Goal: Task Accomplishment & Management: Complete application form

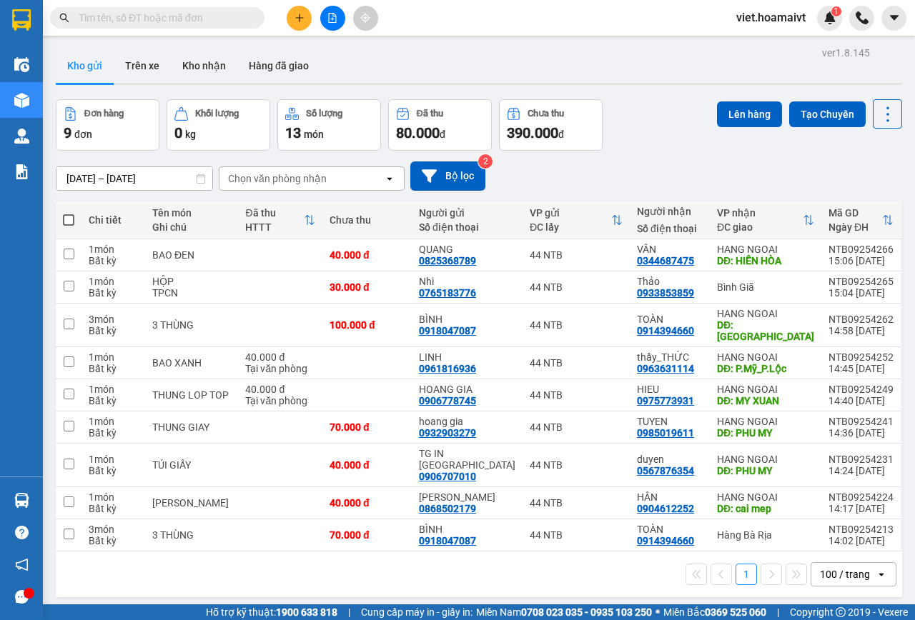
click at [304, 180] on div "Chọn văn phòng nhận" at bounding box center [277, 179] width 99 height 14
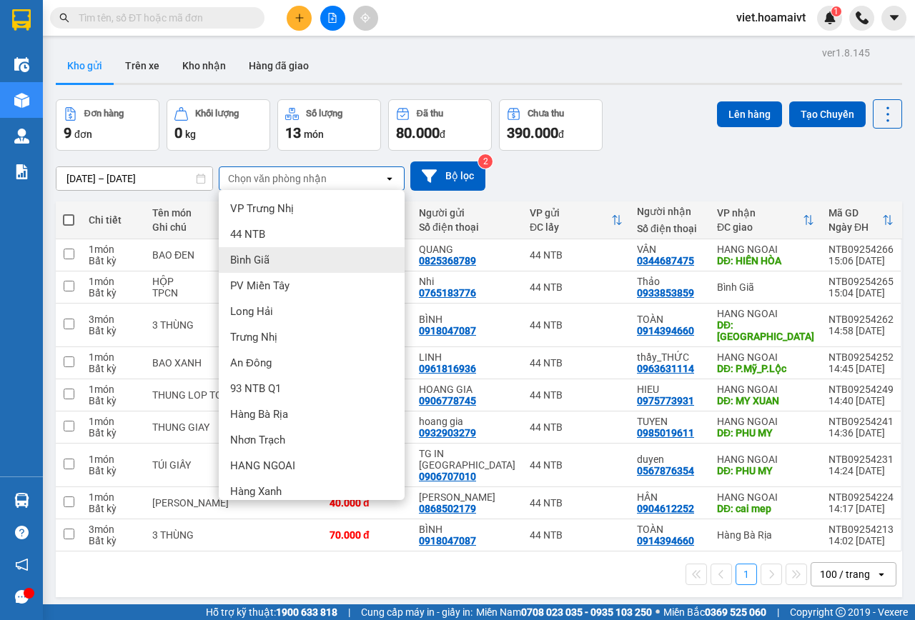
click at [284, 257] on div "Bình Giã" at bounding box center [312, 260] width 186 height 26
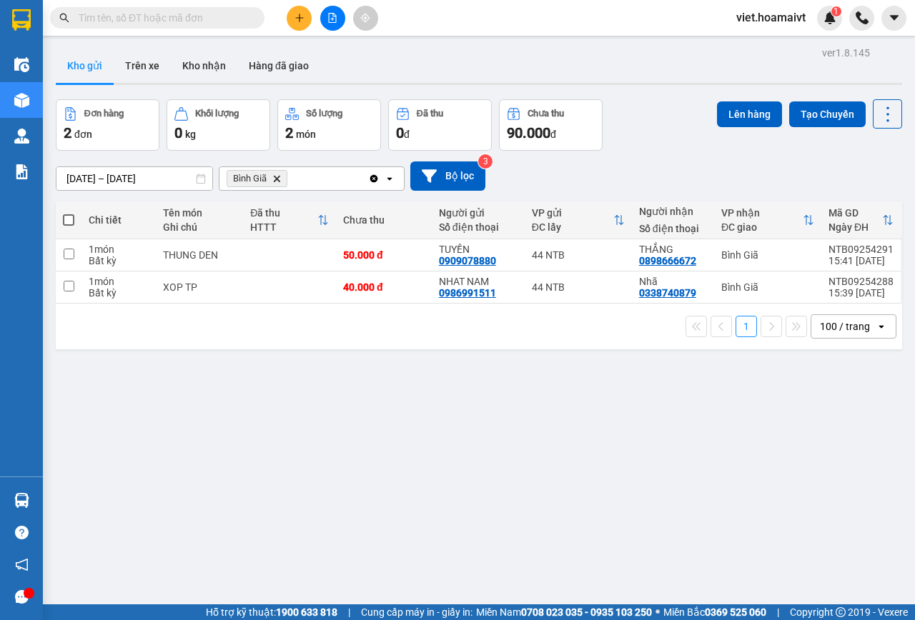
click at [274, 180] on icon "Delete" at bounding box center [276, 178] width 9 height 9
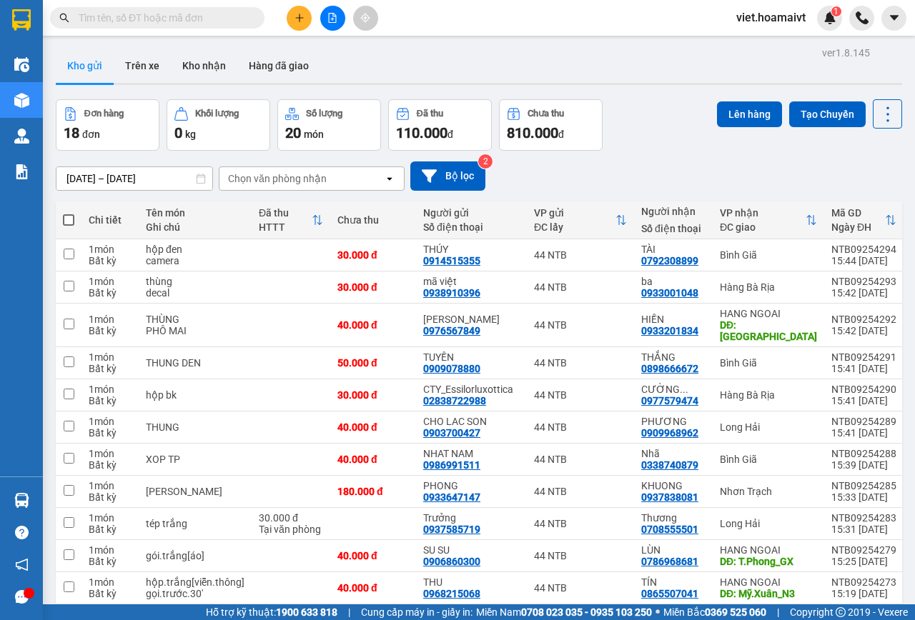
click at [277, 177] on div "Chọn văn phòng nhận" at bounding box center [277, 179] width 99 height 14
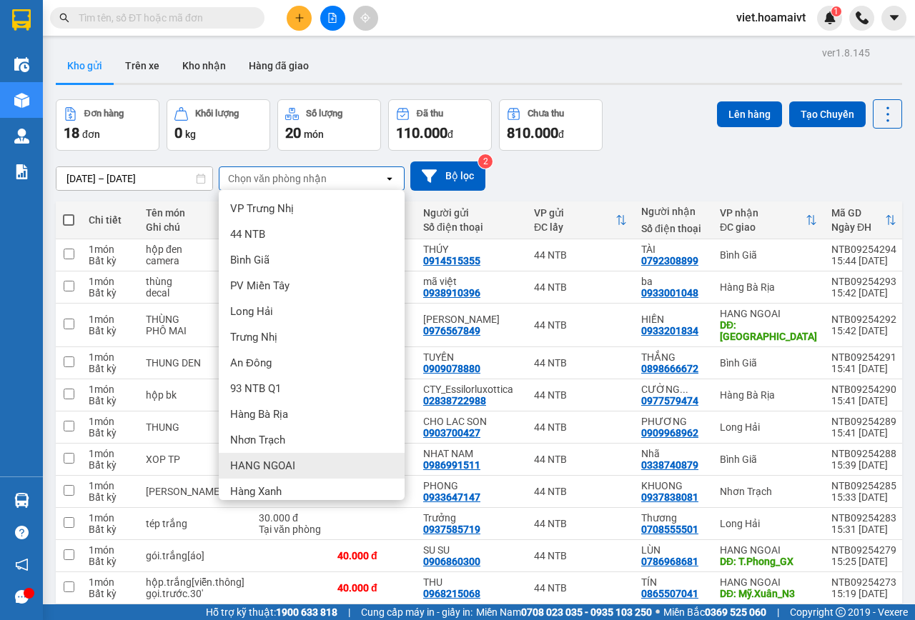
click at [267, 458] on div "HANG NGOAI" at bounding box center [312, 466] width 186 height 26
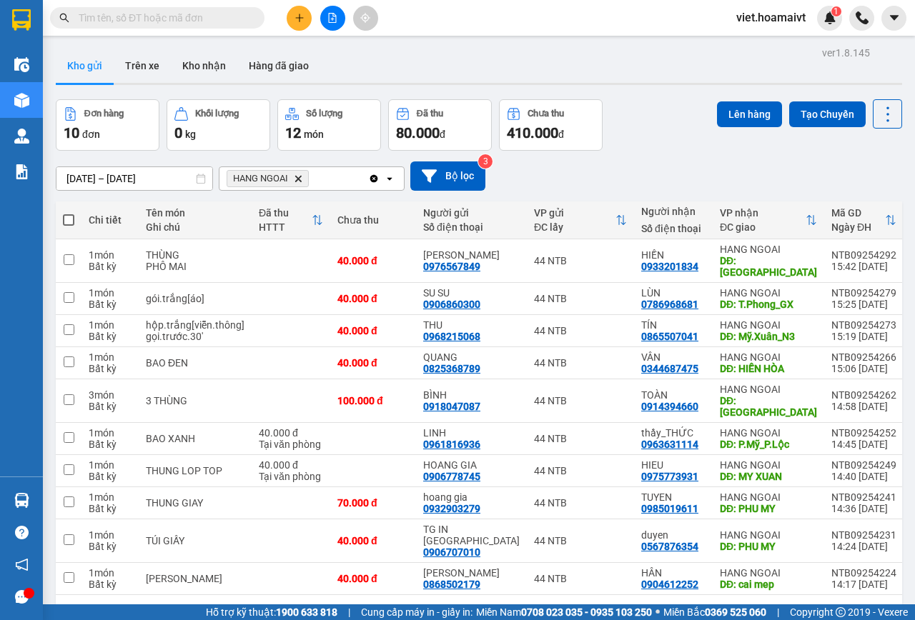
click at [295, 178] on icon "Delete" at bounding box center [298, 178] width 9 height 9
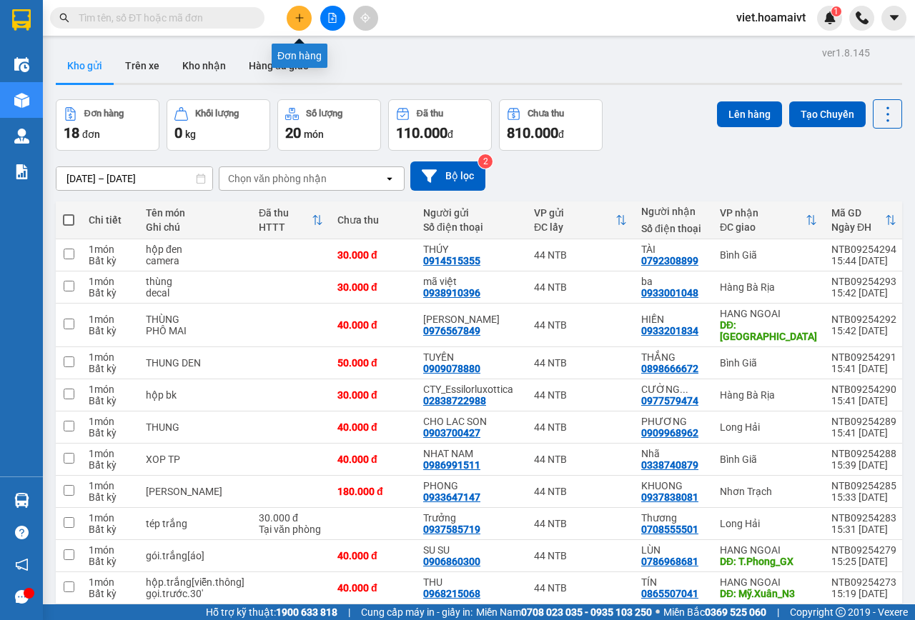
click at [307, 14] on button at bounding box center [299, 18] width 25 height 25
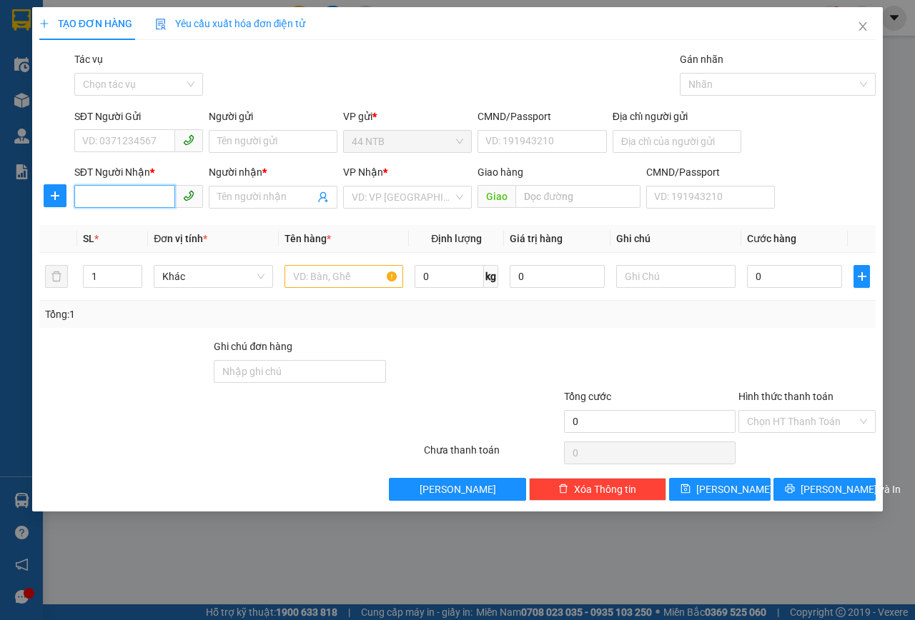
click at [111, 197] on input "SĐT Người Nhận *" at bounding box center [124, 196] width 101 height 23
type input "0907093556"
click at [185, 222] on div "0907093556 - VânAnh 217NHCANH" at bounding box center [163, 226] width 161 height 16
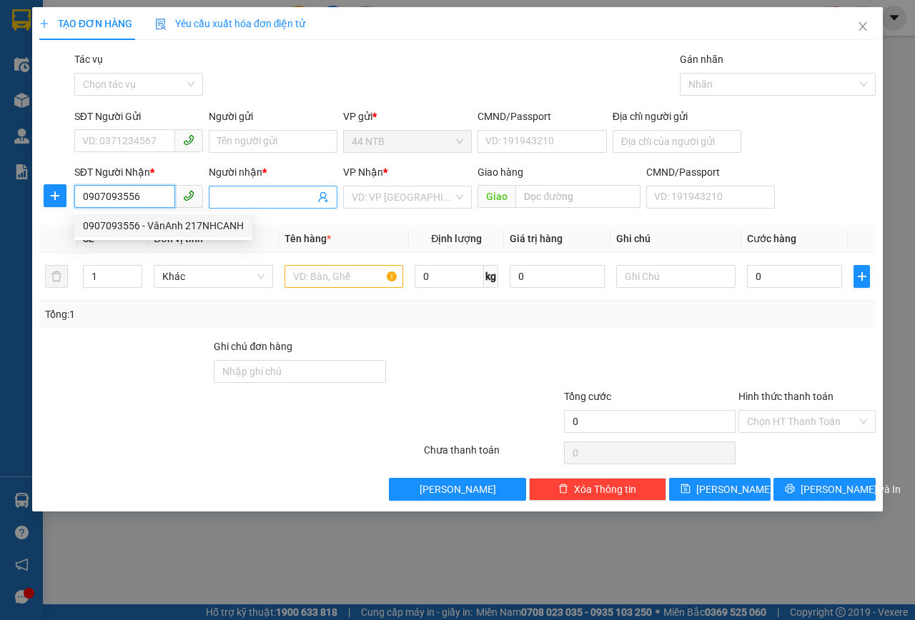
type input "VânAnh 217NHCANH"
type input "0907093556"
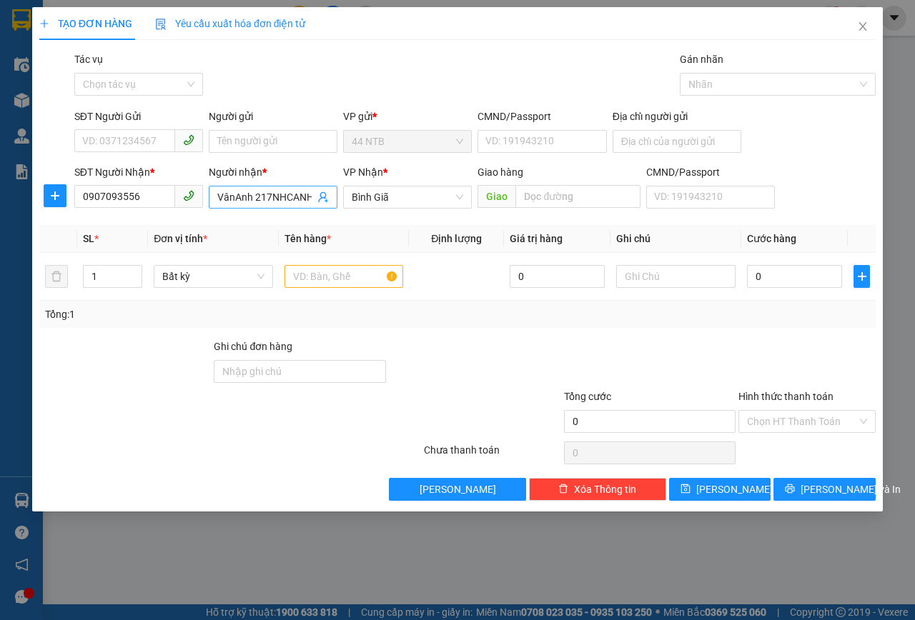
click at [309, 198] on input "VânAnh 217NHCANH" at bounding box center [265, 197] width 97 height 16
click at [232, 197] on input "VânAnh" at bounding box center [265, 197] width 97 height 16
type input "Vân Anh"
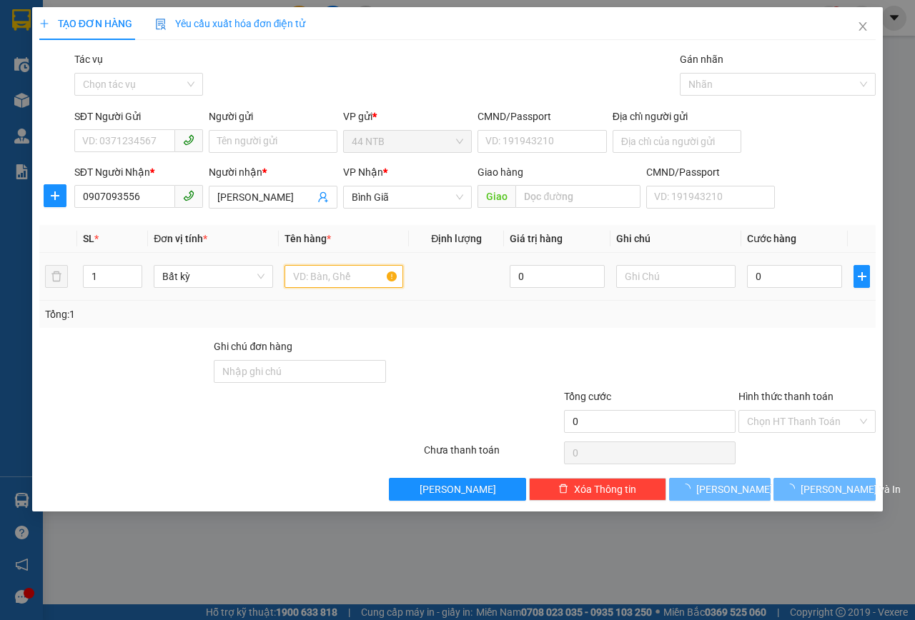
click at [363, 274] on input "text" at bounding box center [343, 276] width 119 height 23
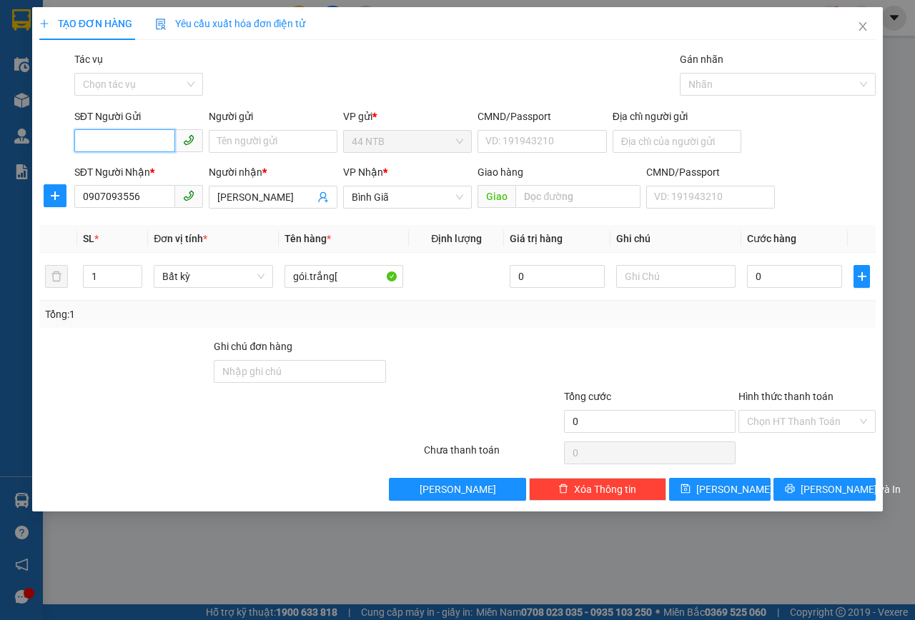
click at [133, 139] on input "SĐT Người Gửi" at bounding box center [124, 140] width 101 height 23
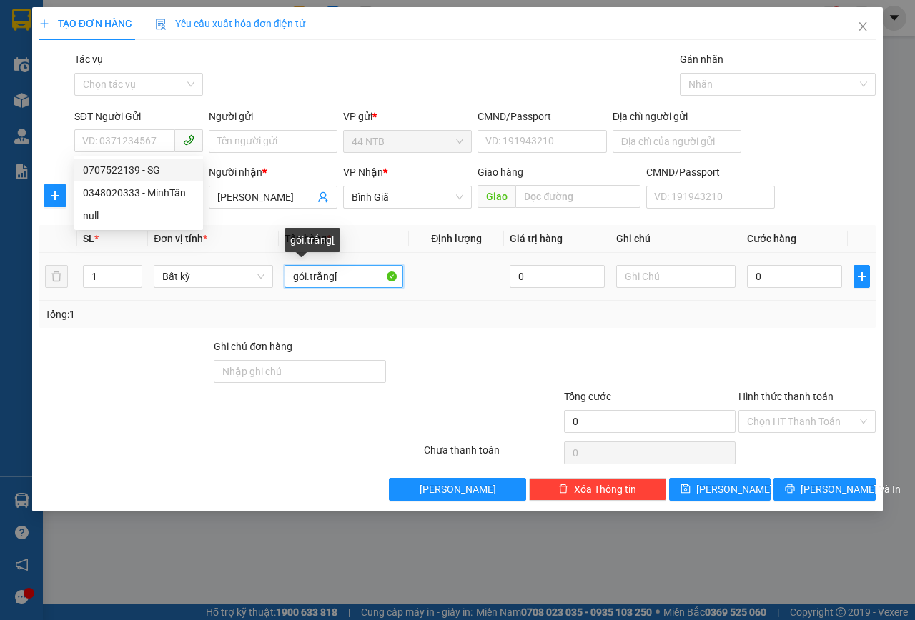
click at [371, 272] on input "gói.trắng[" at bounding box center [343, 276] width 119 height 23
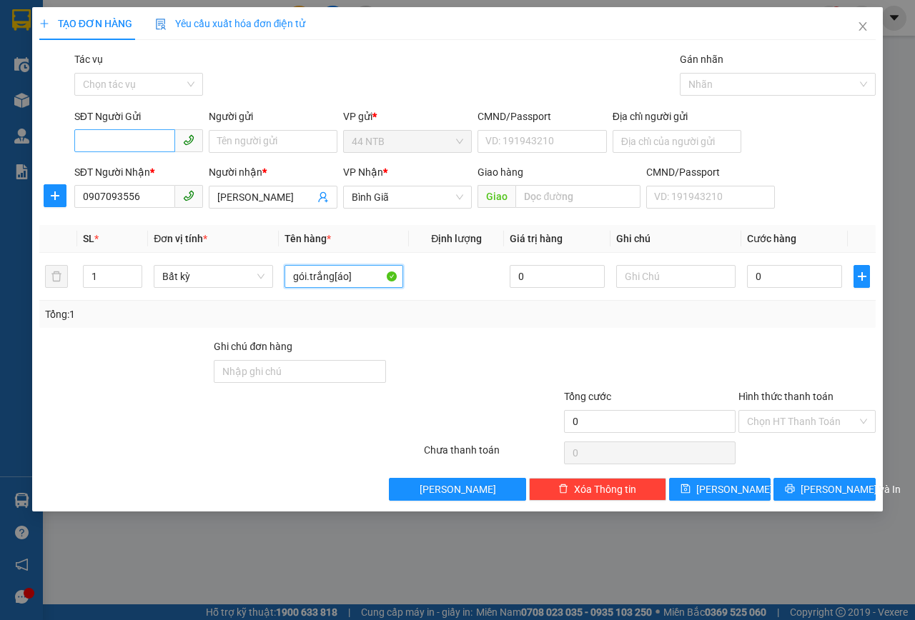
type input "gói.trắng[áo]"
click at [159, 139] on input "SĐT Người Gửi" at bounding box center [124, 140] width 101 height 23
type input "0906392220"
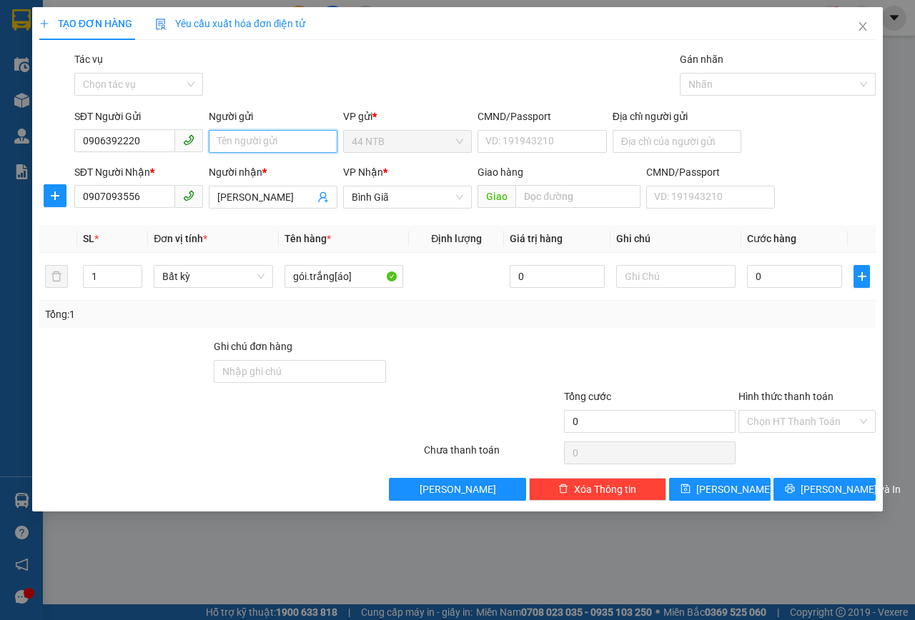
click at [218, 137] on input "Người gửi" at bounding box center [273, 141] width 129 height 23
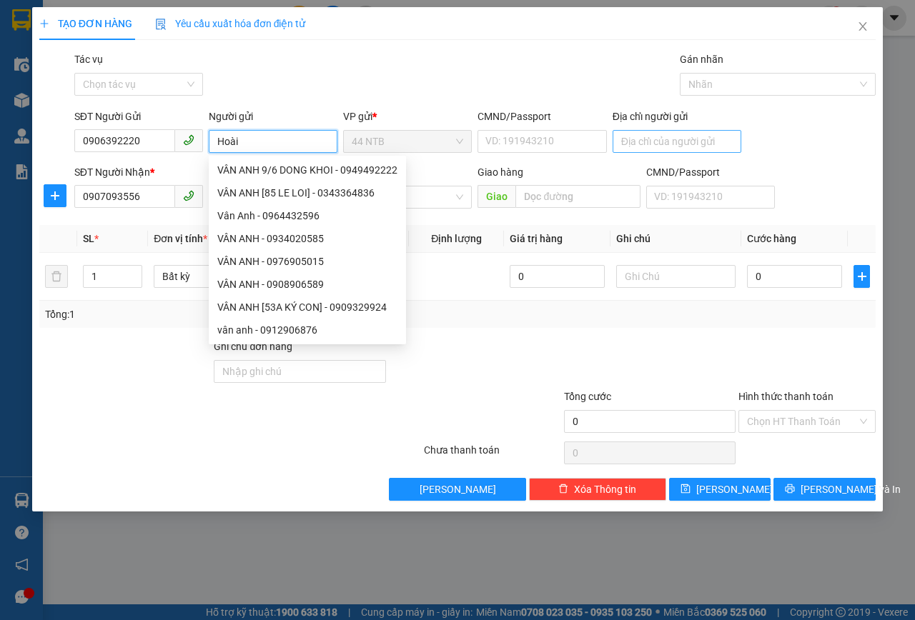
type input "Hoài"
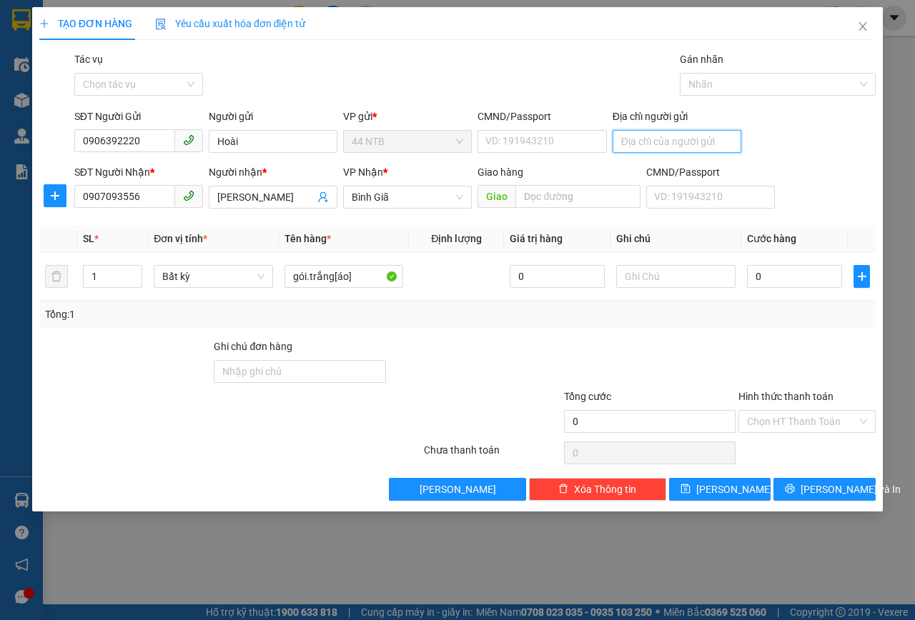
click at [686, 137] on input "Địa chỉ người gửi" at bounding box center [676, 141] width 129 height 23
type input "299/2/45_l.Th.Kiệt_Q11"
click at [813, 284] on input "0" at bounding box center [794, 276] width 95 height 23
type input "3"
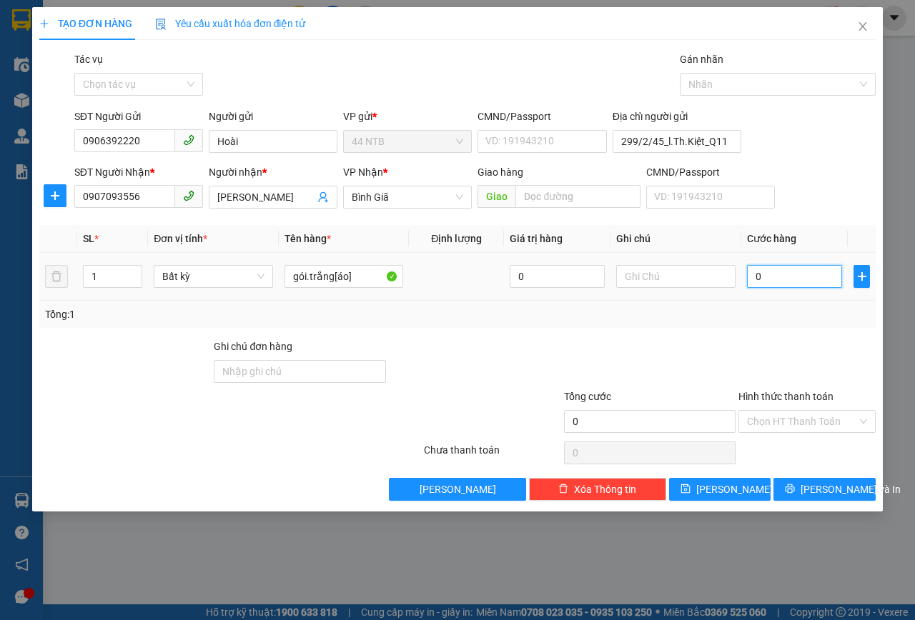
type input "3"
type input "30"
type input "30.000"
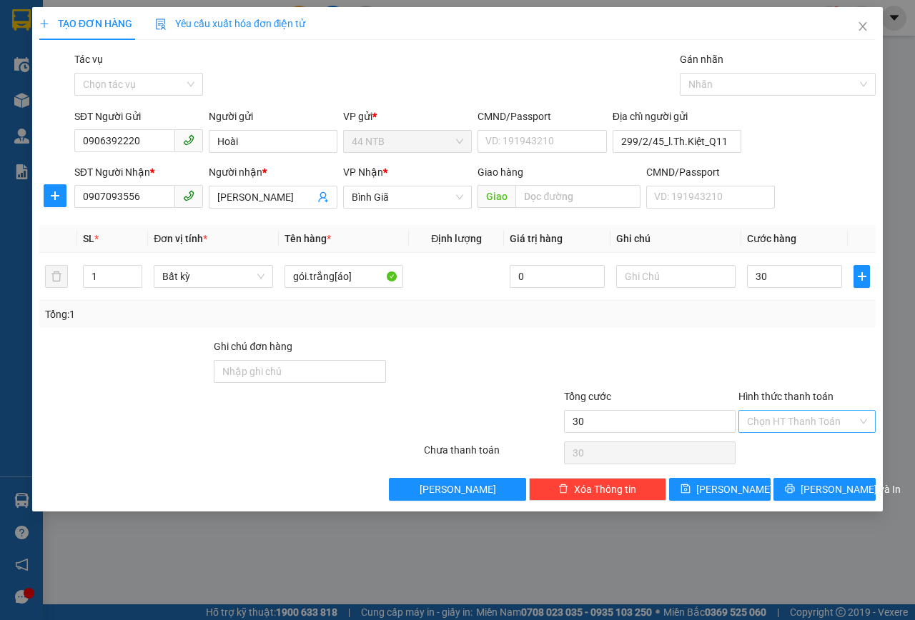
type input "30.000"
click at [822, 426] on input "Hình thức thanh toán" at bounding box center [802, 421] width 110 height 21
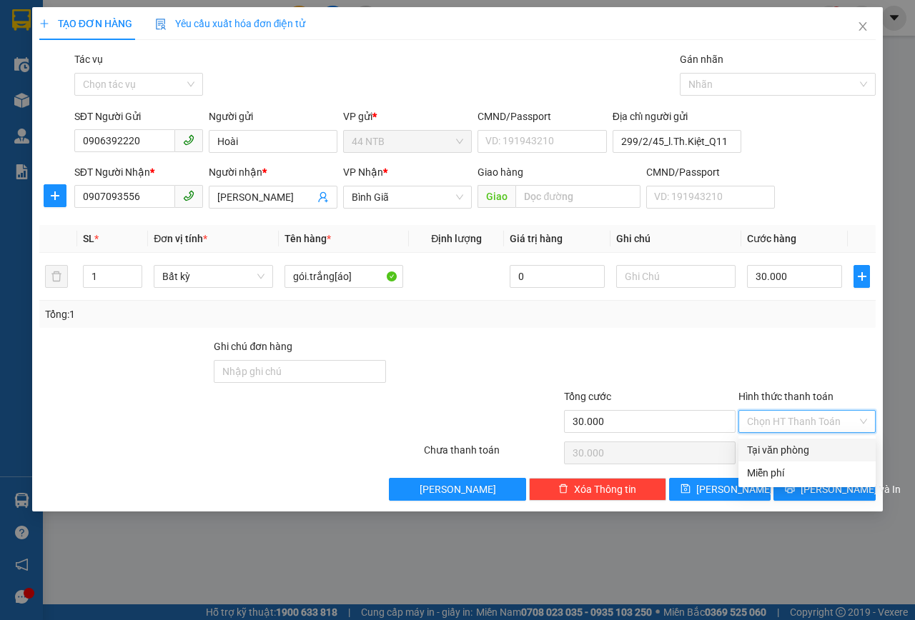
click at [815, 445] on div "Tại văn phòng" at bounding box center [807, 450] width 120 height 16
type input "0"
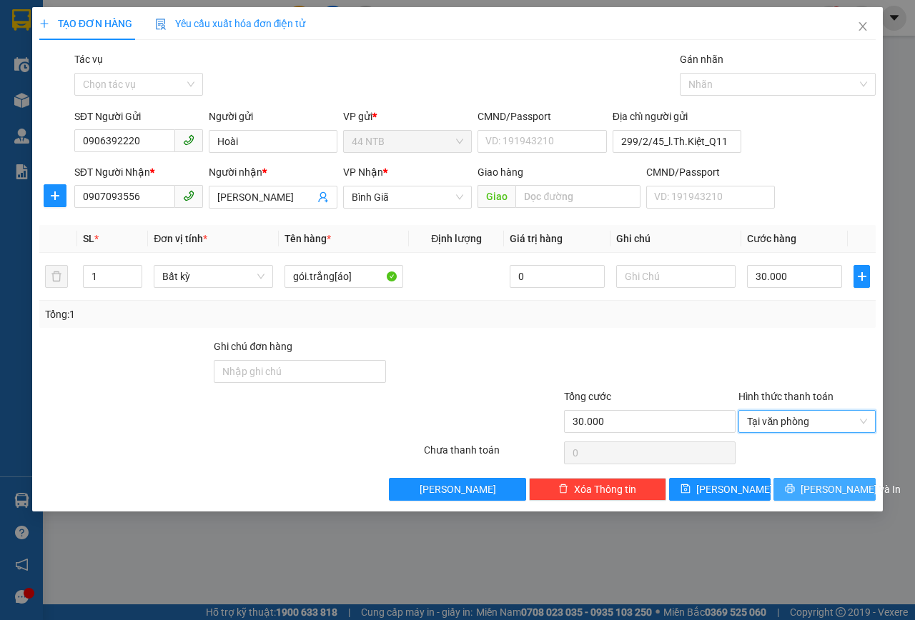
click at [836, 492] on span "Lưu và In" at bounding box center [850, 490] width 100 height 16
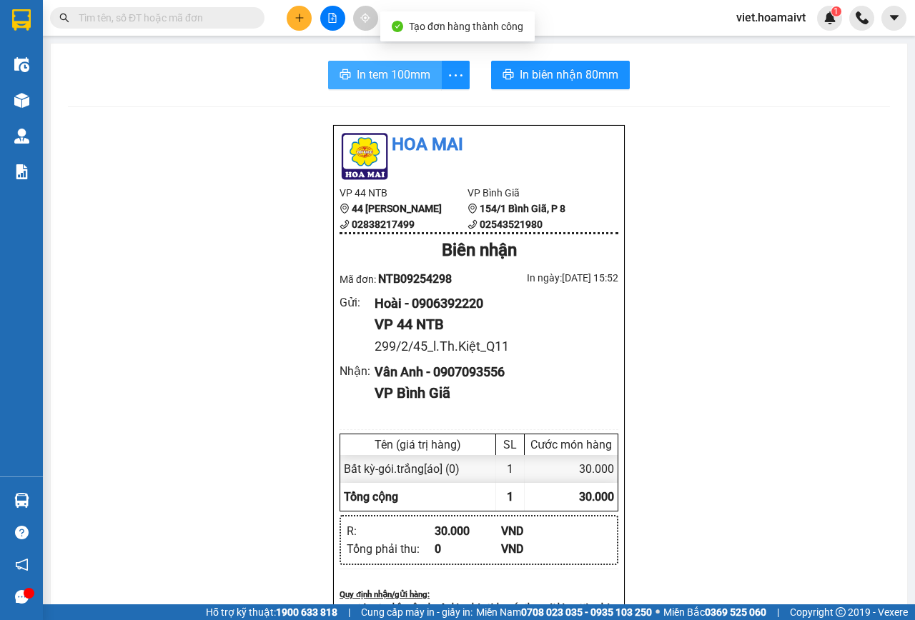
click at [387, 69] on span "In tem 100mm" at bounding box center [394, 75] width 74 height 18
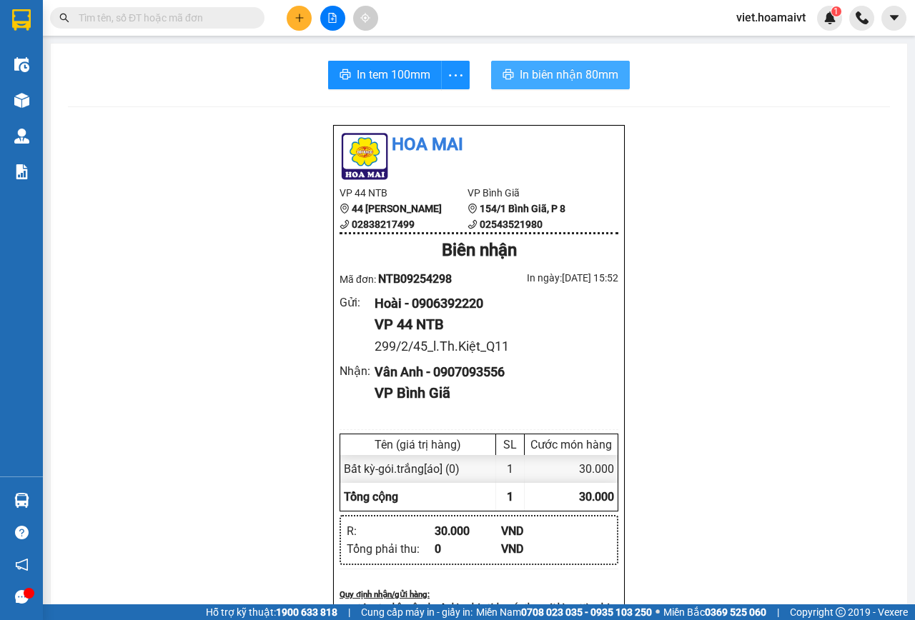
click at [580, 76] on span "In biên nhận 80mm" at bounding box center [569, 75] width 99 height 18
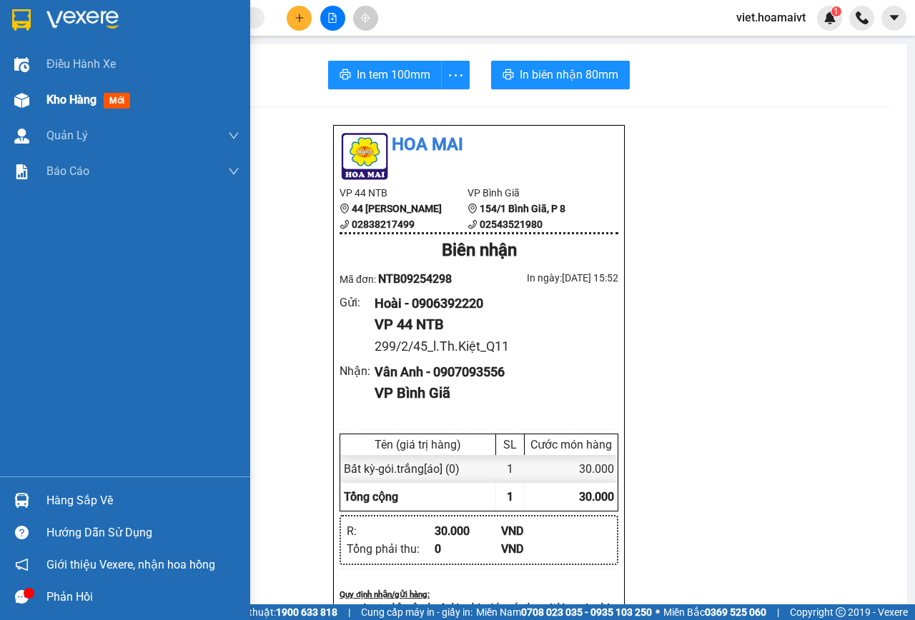
click at [101, 96] on div "Kho hàng mới" at bounding box center [90, 100] width 89 height 18
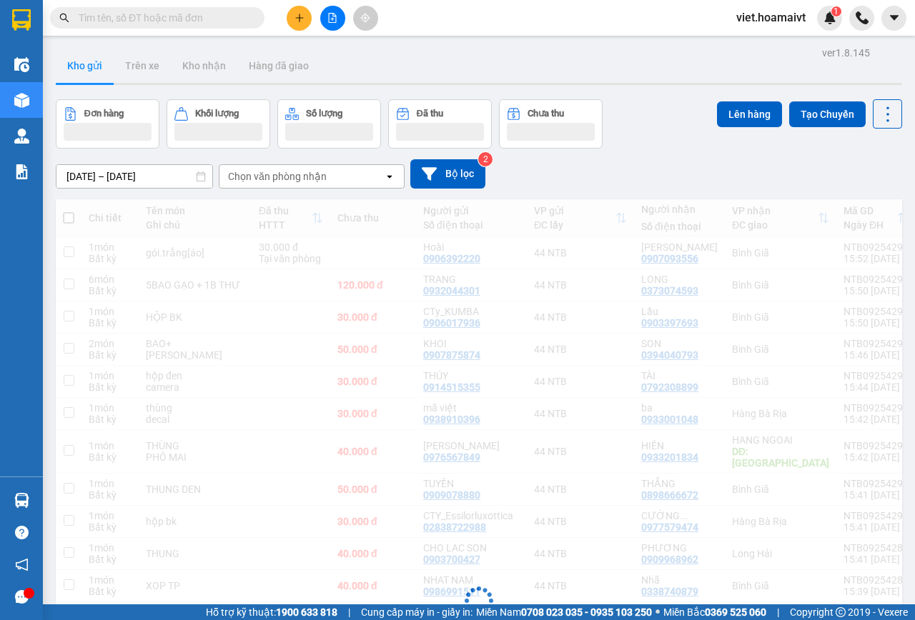
click at [277, 176] on div "Chọn văn phòng nhận" at bounding box center [277, 176] width 99 height 14
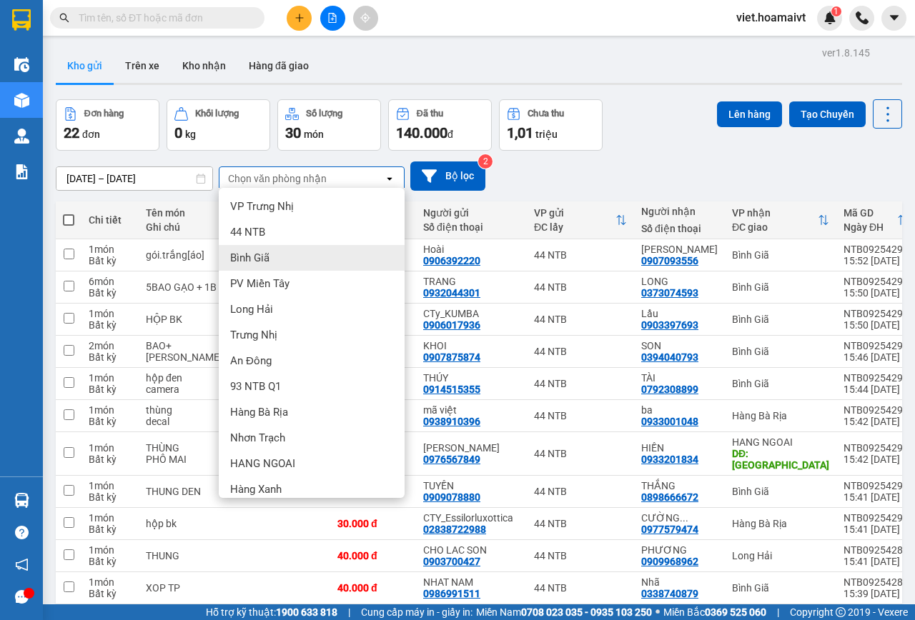
click at [257, 259] on span "Bình Giã" at bounding box center [249, 258] width 39 height 14
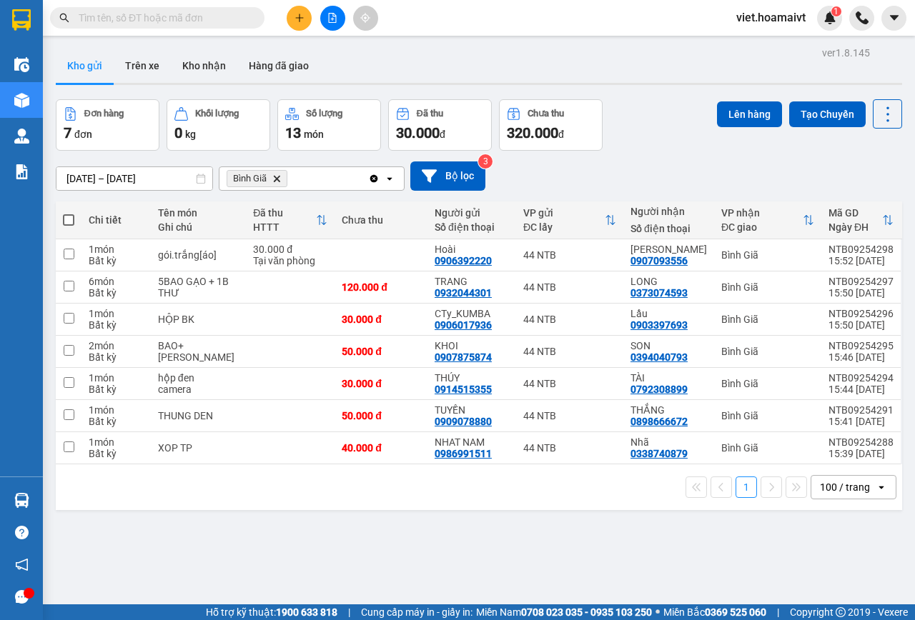
click at [70, 218] on span at bounding box center [68, 219] width 11 height 11
click at [69, 213] on input "checkbox" at bounding box center [69, 213] width 0 height 0
checkbox input "true"
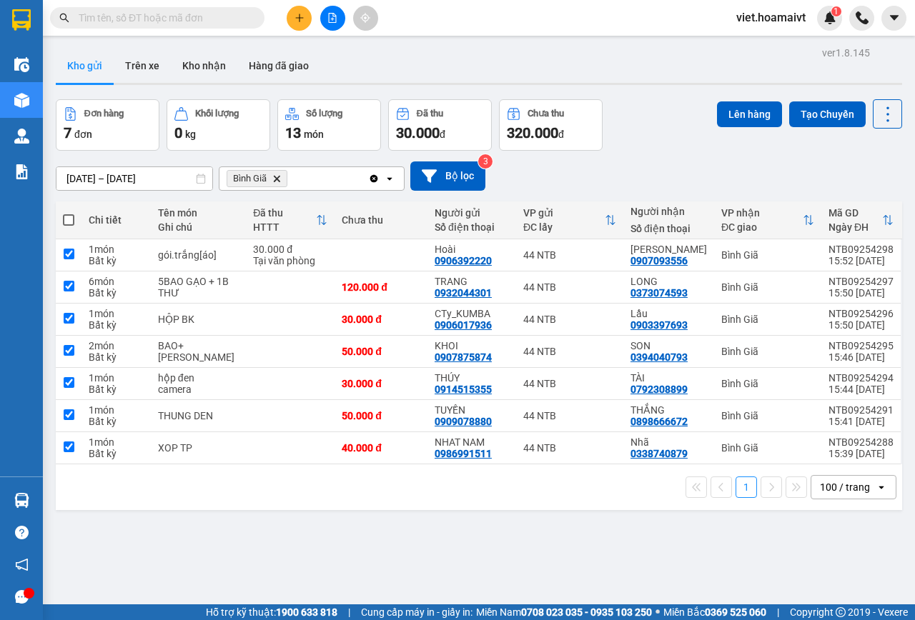
checkbox input "true"
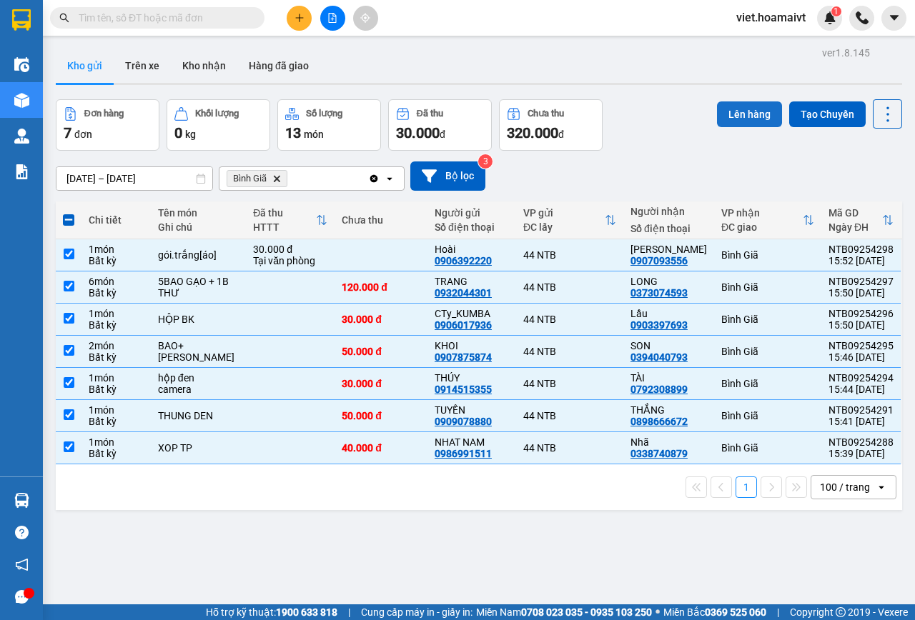
click at [745, 119] on button "Lên hàng" at bounding box center [749, 114] width 65 height 26
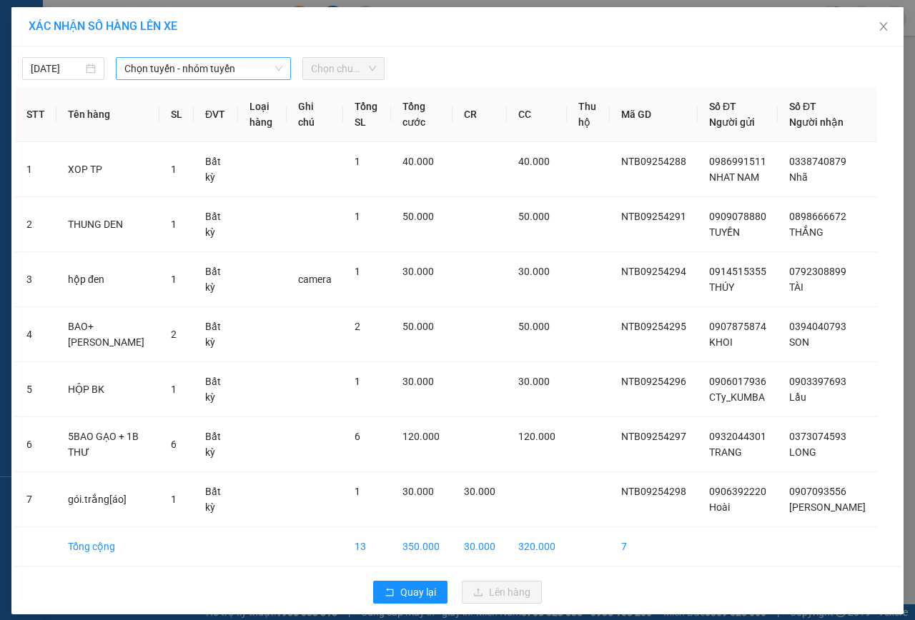
click at [185, 64] on span "Chọn tuyến - nhóm tuyến" at bounding box center [203, 68] width 158 height 21
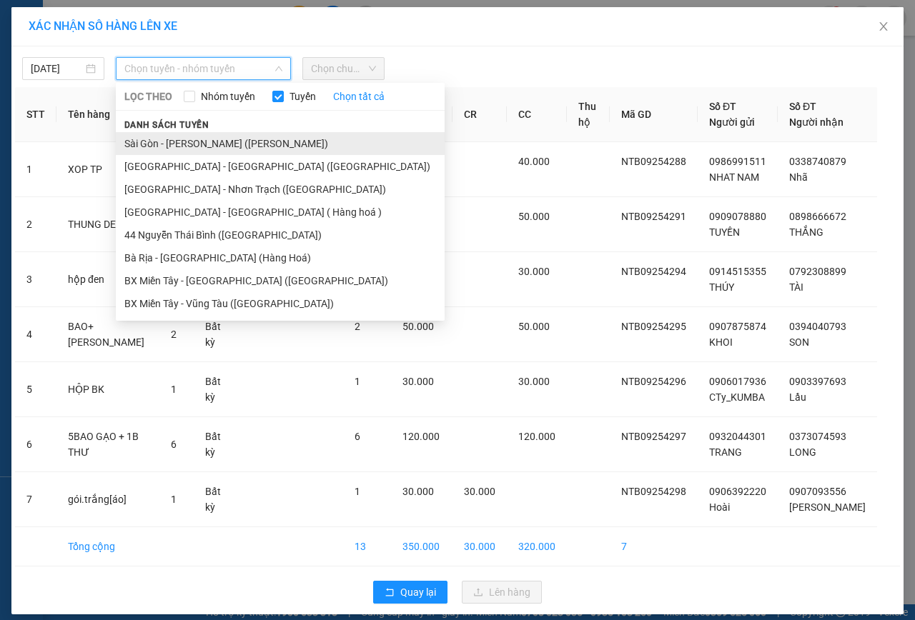
click at [186, 147] on li "Sài Gòn - Vũng Tàu (Hàng Hoá)" at bounding box center [280, 143] width 329 height 23
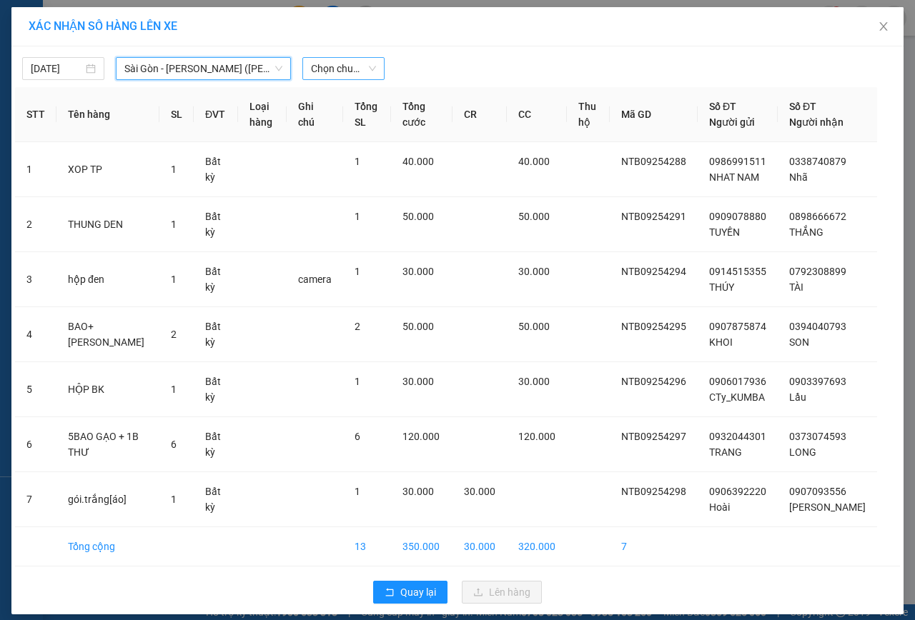
click at [334, 71] on span "Chọn chuyến" at bounding box center [343, 68] width 65 height 21
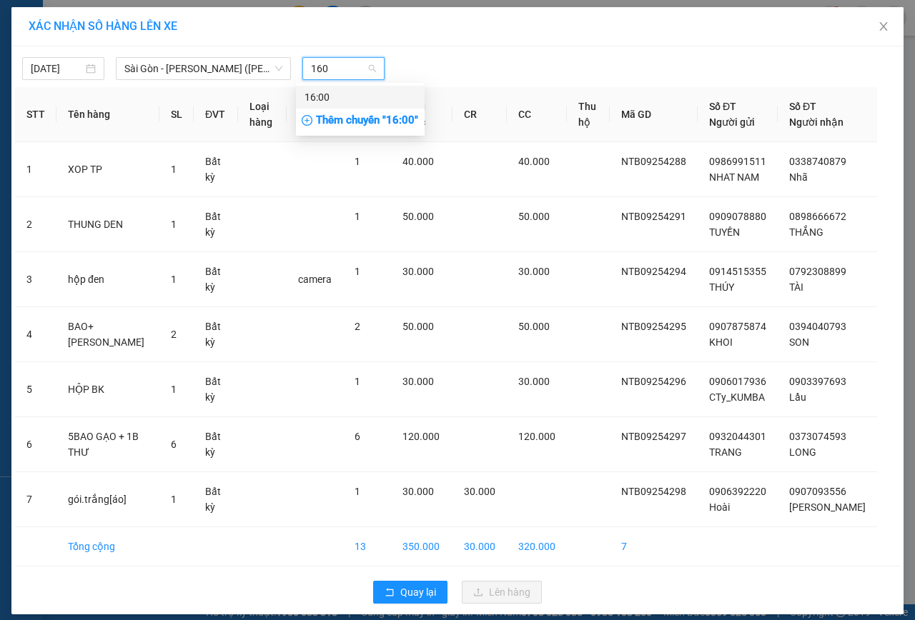
type input "1600"
click at [406, 99] on div "16:00" at bounding box center [359, 97] width 111 height 16
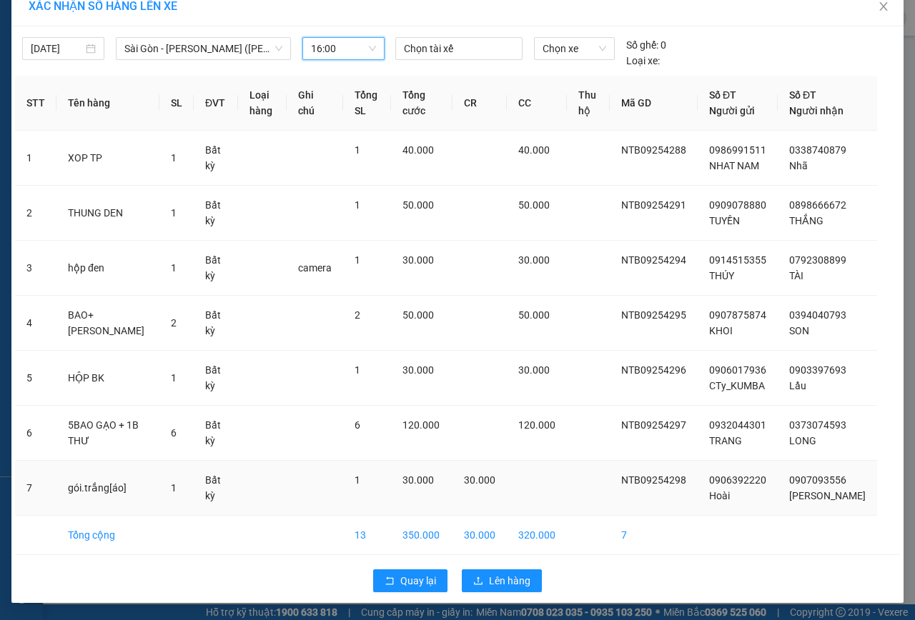
scroll to position [36, 0]
click at [492, 582] on span "Lên hàng" at bounding box center [509, 581] width 41 height 16
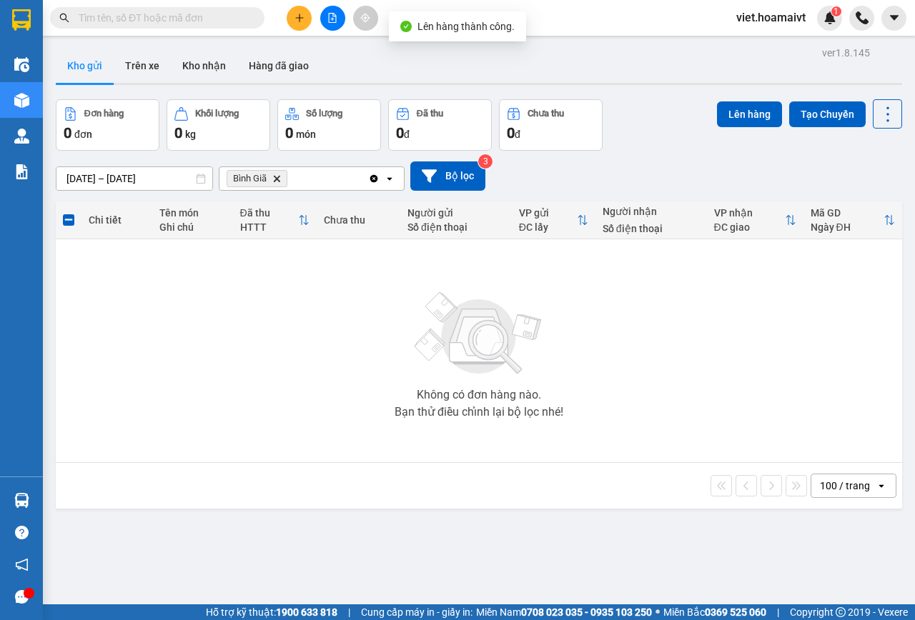
click at [274, 181] on icon "Bình Giã, close by backspace" at bounding box center [277, 178] width 6 height 6
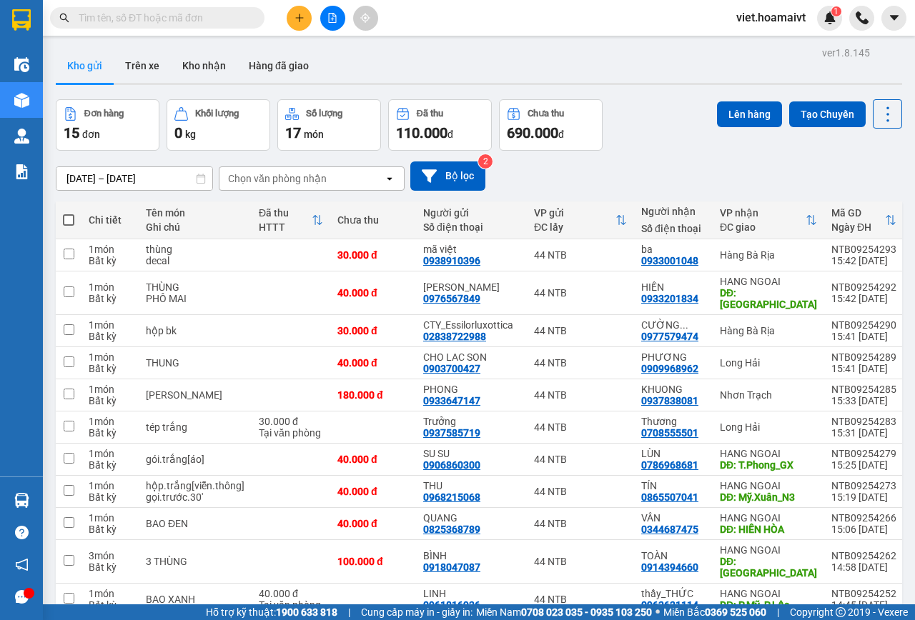
click at [277, 173] on div "Chọn văn phòng nhận" at bounding box center [277, 179] width 99 height 14
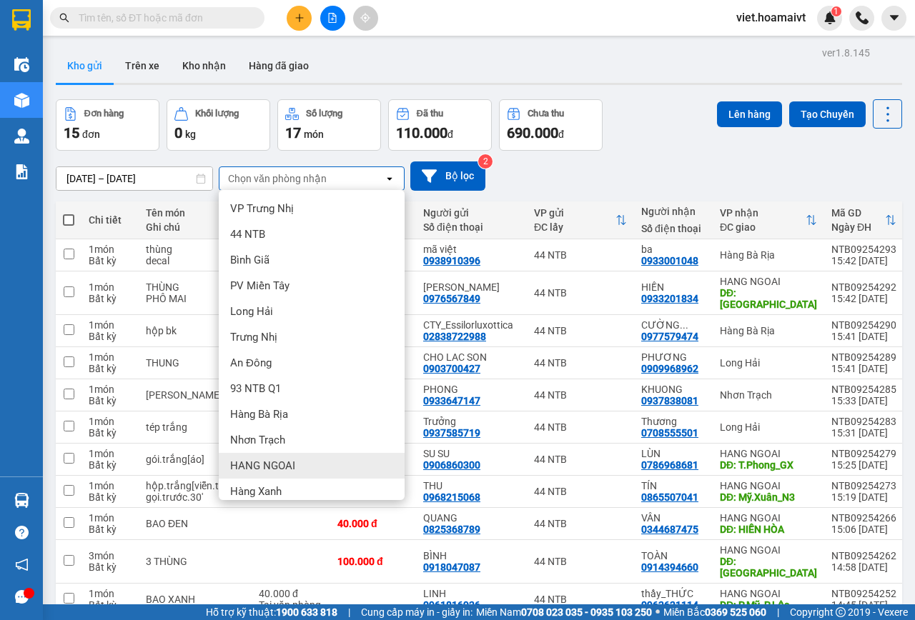
drag, startPoint x: 269, startPoint y: 466, endPoint x: 249, endPoint y: 361, distance: 106.8
click at [269, 466] on span "HANG NGOAI" at bounding box center [262, 466] width 65 height 14
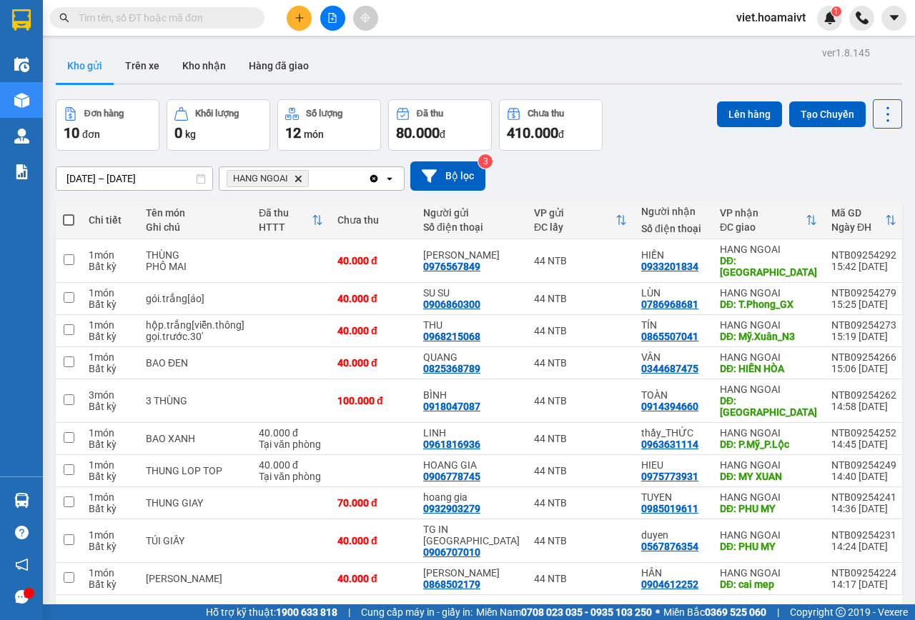
click at [298, 179] on icon "HANG NGOAI, close by backspace" at bounding box center [298, 178] width 6 height 6
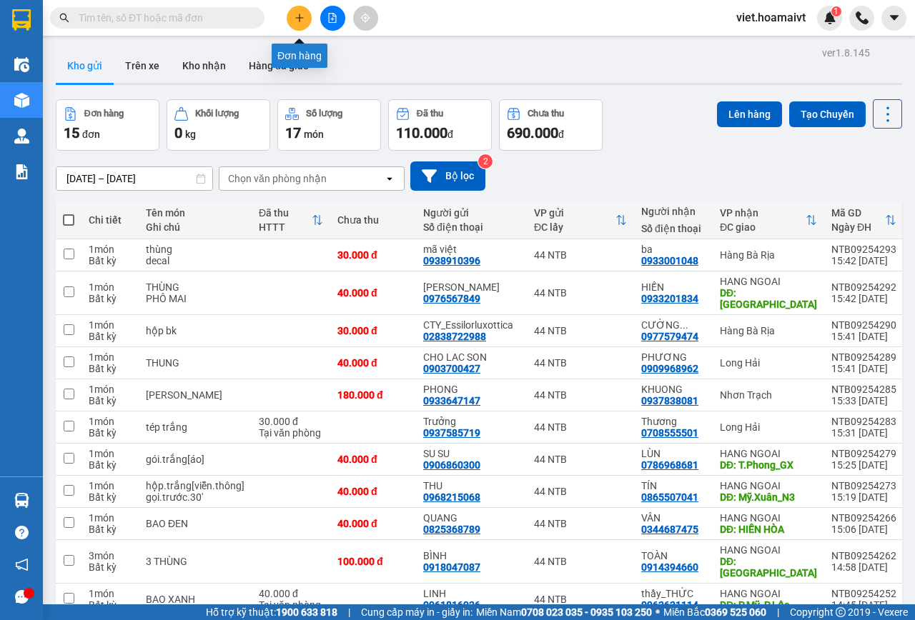
click at [297, 15] on icon "plus" at bounding box center [299, 18] width 10 height 10
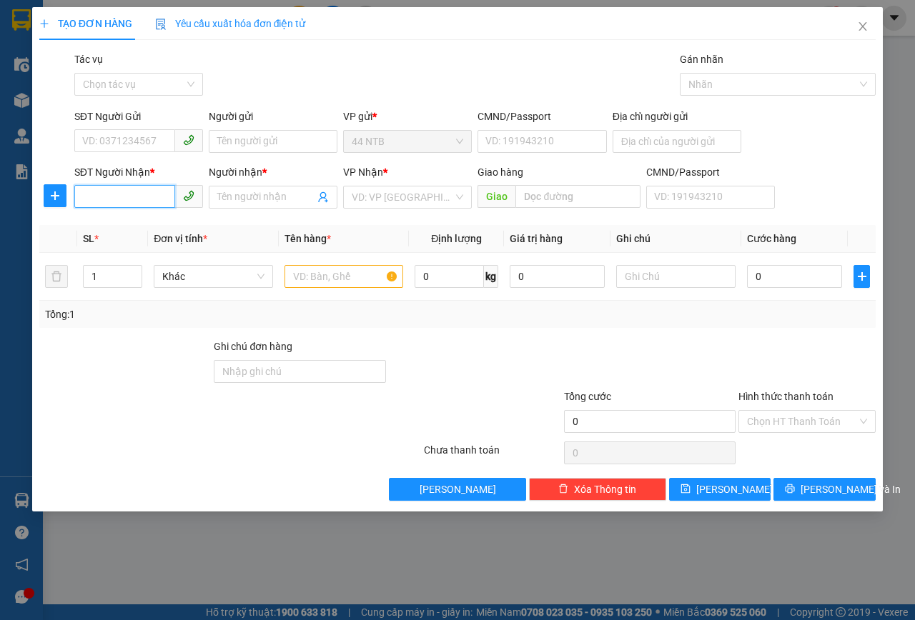
click at [111, 192] on input "SĐT Người Nhận *" at bounding box center [124, 196] width 101 height 23
click at [128, 227] on div "0933202481 - Tâm" at bounding box center [138, 226] width 111 height 16
type input "0933202481"
type input "Tâm"
type input "0933202481"
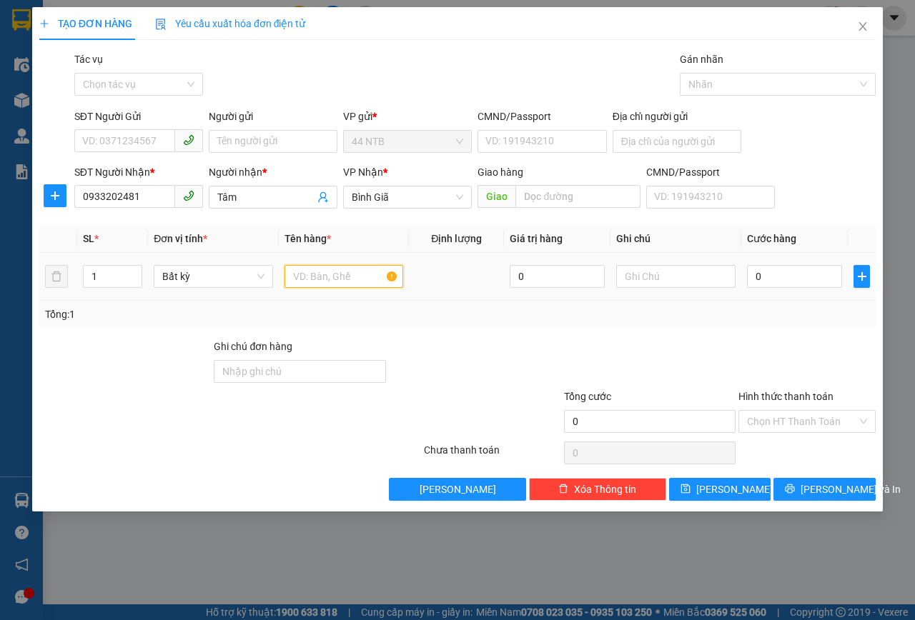
click at [312, 274] on input "text" at bounding box center [343, 276] width 119 height 23
type input "thùng"
click at [786, 284] on input "0" at bounding box center [794, 276] width 95 height 23
type input "5"
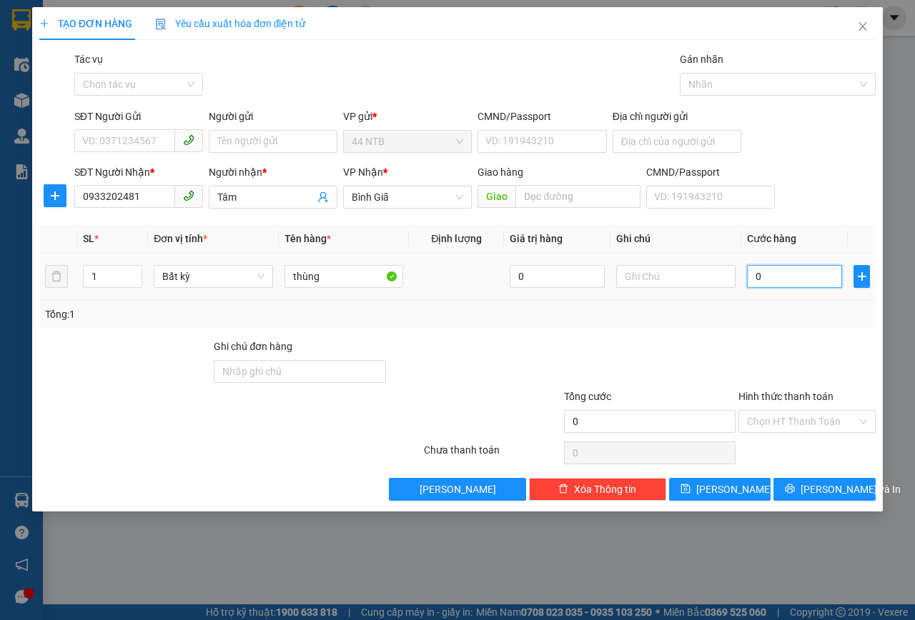
type input "5"
type input "50"
type input "50.000"
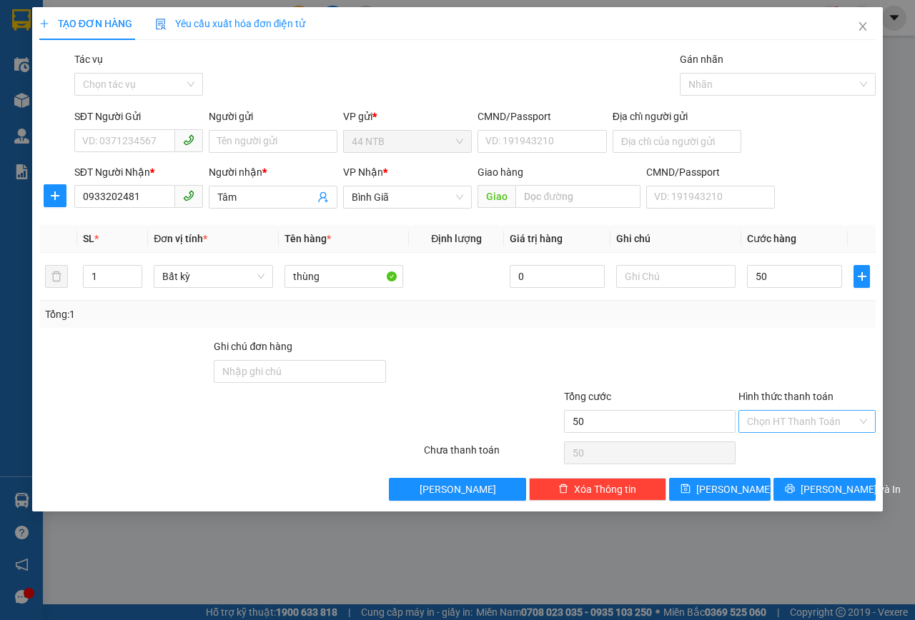
type input "50.000"
click at [795, 415] on input "Hình thức thanh toán" at bounding box center [802, 421] width 110 height 21
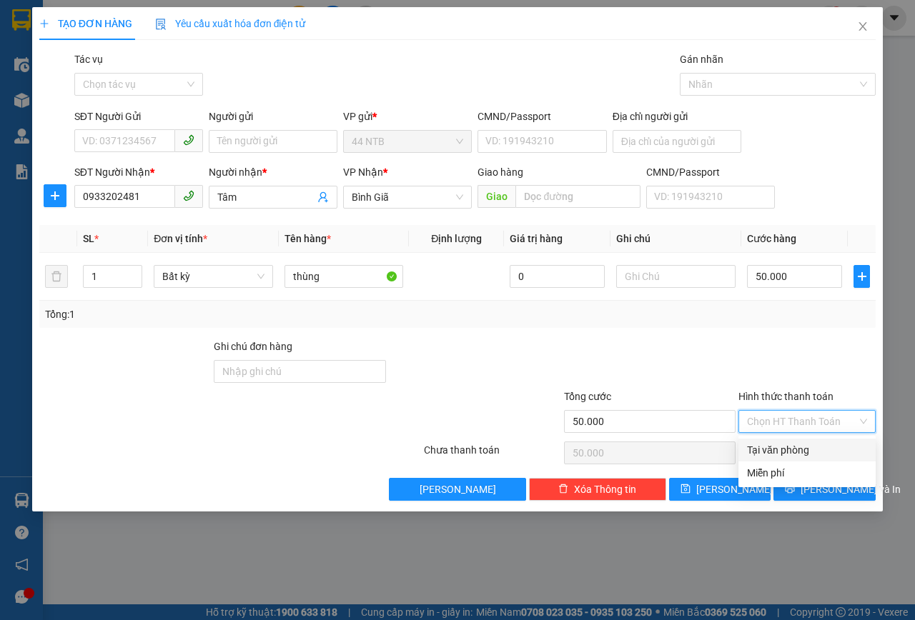
click at [794, 444] on div "Tại văn phòng" at bounding box center [807, 450] width 120 height 16
type input "0"
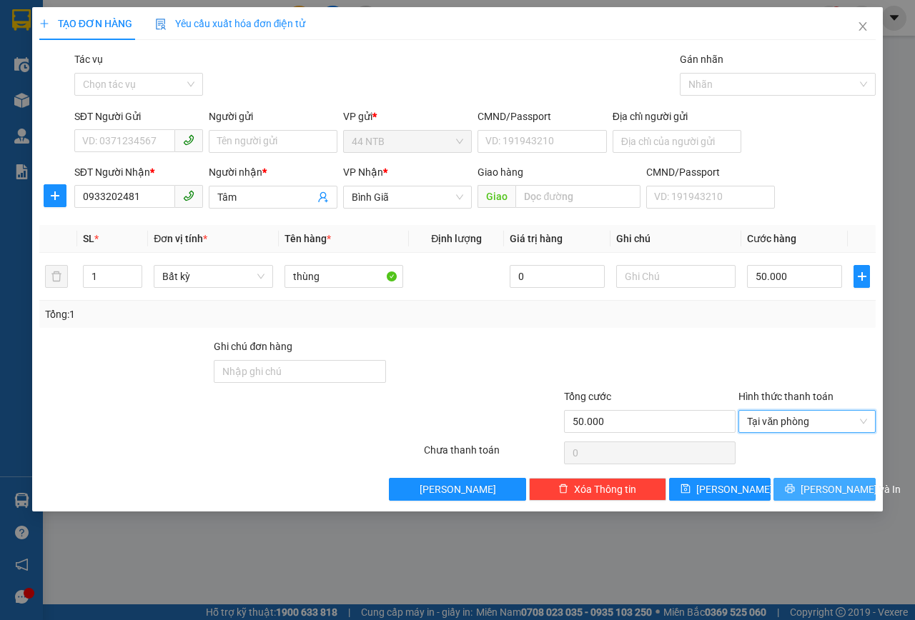
click at [813, 488] on span "Lưu và In" at bounding box center [850, 490] width 100 height 16
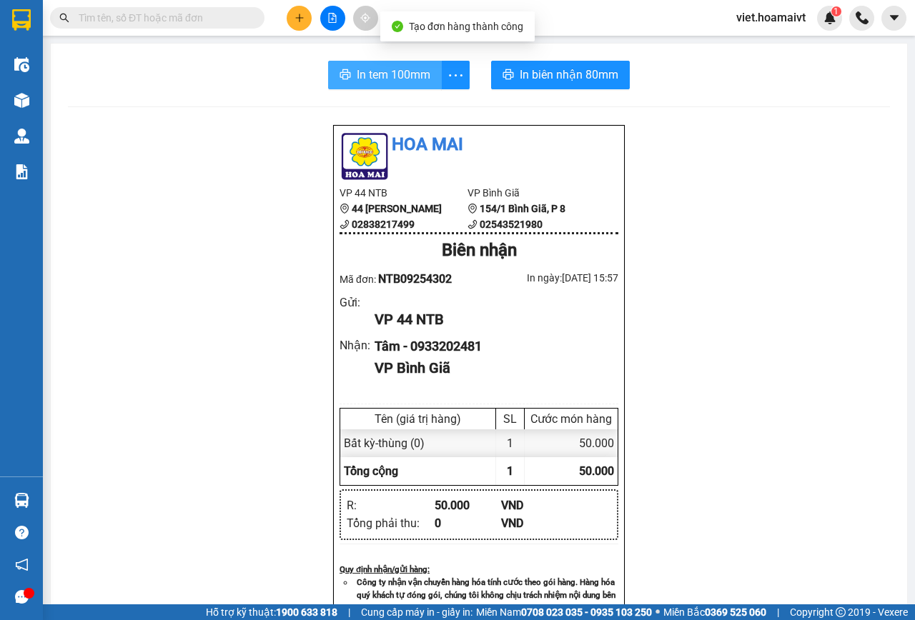
click at [388, 79] on span "In tem 100mm" at bounding box center [394, 75] width 74 height 18
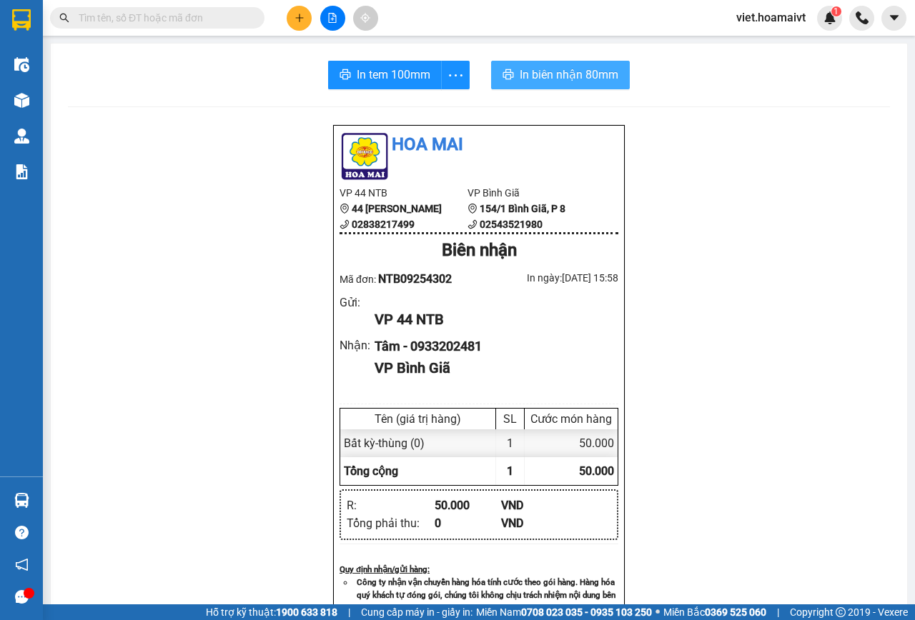
drag, startPoint x: 581, startPoint y: 74, endPoint x: 576, endPoint y: 58, distance: 16.5
click at [581, 74] on span "In biên nhận 80mm" at bounding box center [569, 75] width 99 height 18
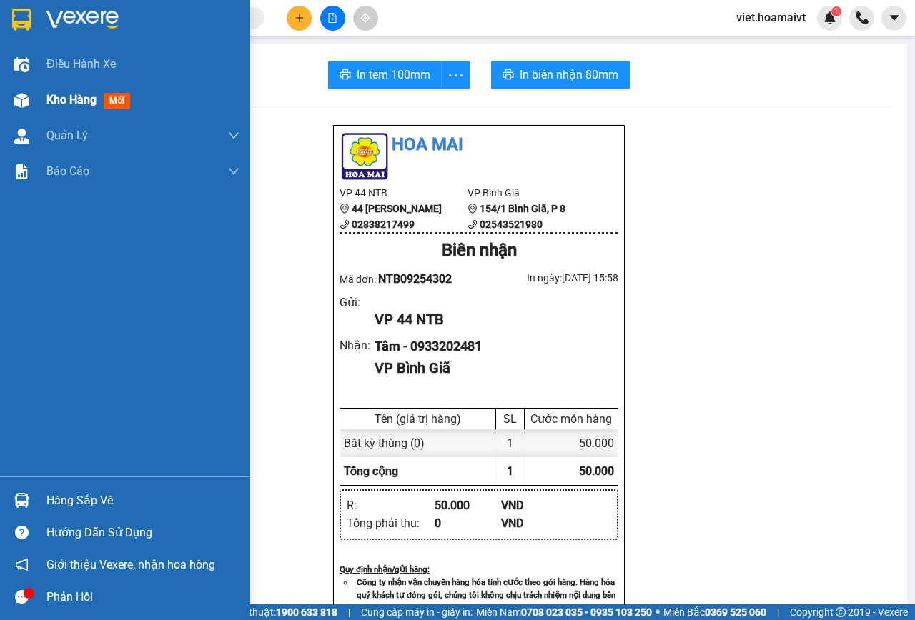
click at [42, 96] on div "Kho hàng mới" at bounding box center [125, 100] width 250 height 36
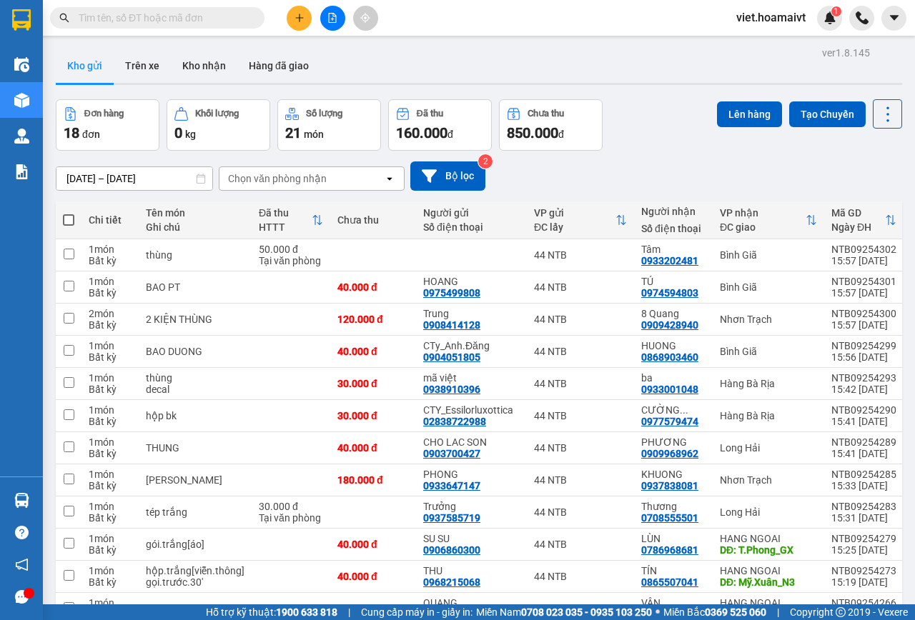
click at [120, 19] on input "text" at bounding box center [163, 18] width 169 height 16
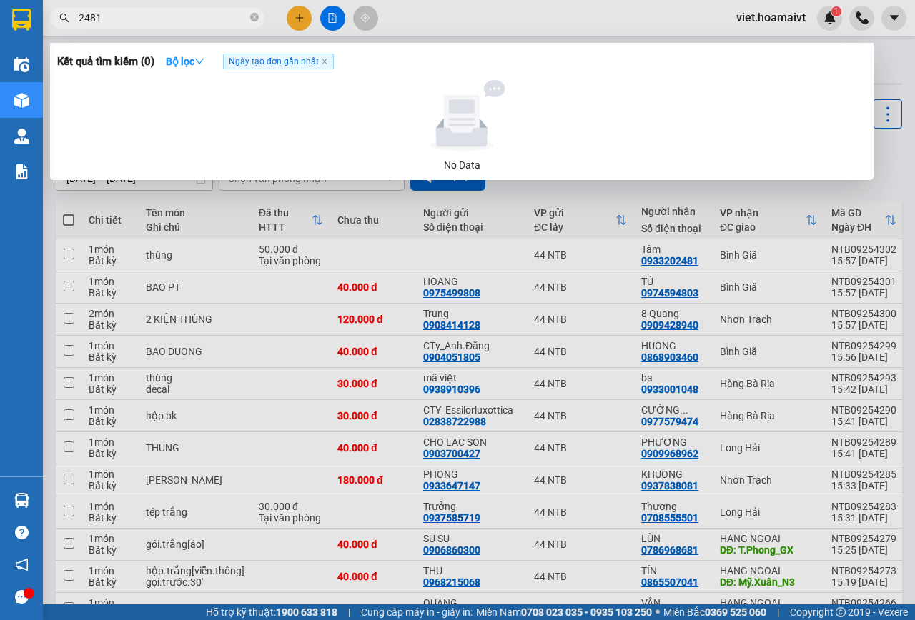
type input "2481"
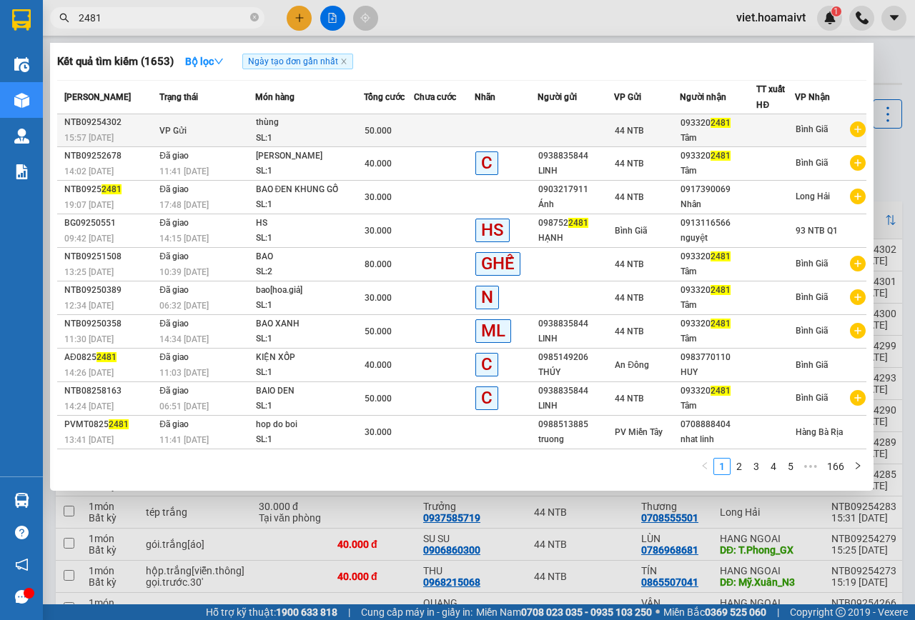
click at [509, 131] on td at bounding box center [506, 130] width 63 height 33
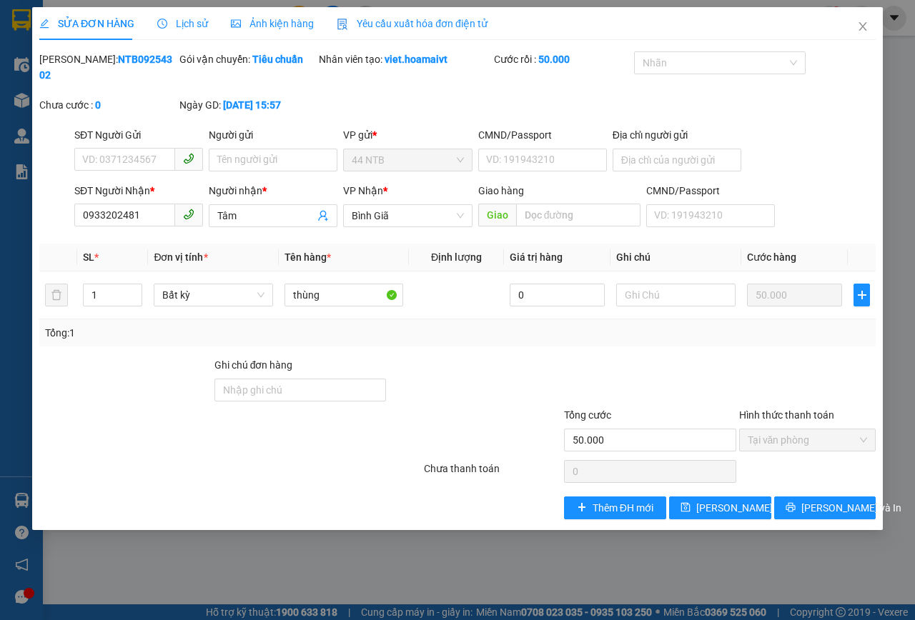
type input "0933202481"
type input "Tâm"
type input "50.000"
type input "2"
click at [132, 290] on icon "up" at bounding box center [134, 291] width 5 height 5
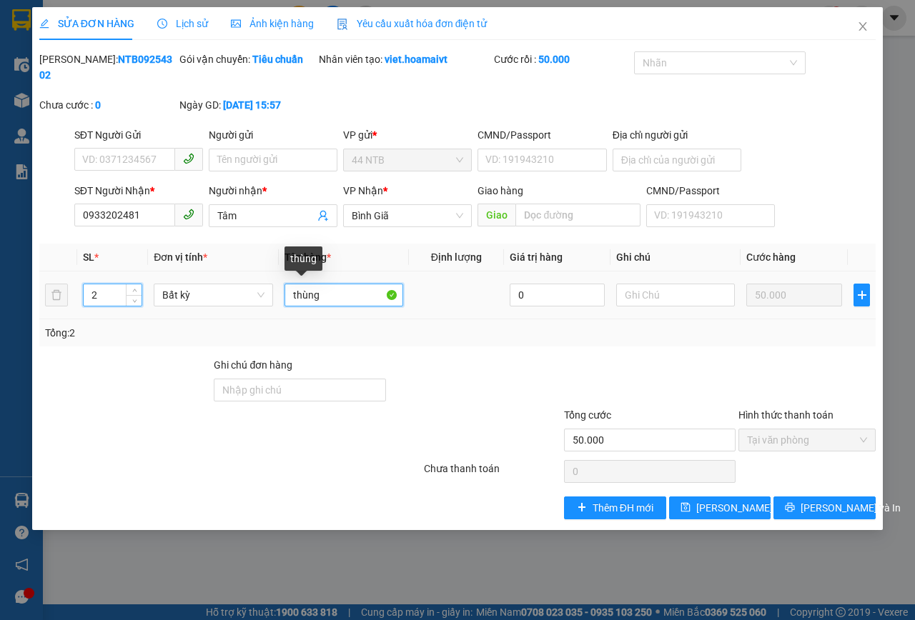
click at [329, 297] on input "thùng" at bounding box center [343, 295] width 119 height 23
drag, startPoint x: 318, startPoint y: 297, endPoint x: 262, endPoint y: 298, distance: 56.5
click at [262, 298] on tr "2 Bất kỳ thùng+bao 0 50.000" at bounding box center [457, 296] width 836 height 48
drag, startPoint x: 332, startPoint y: 299, endPoint x: 254, endPoint y: 305, distance: 77.4
click at [254, 305] on tr "2 Bất kỳ cu+bao 0 50.000" at bounding box center [457, 296] width 836 height 48
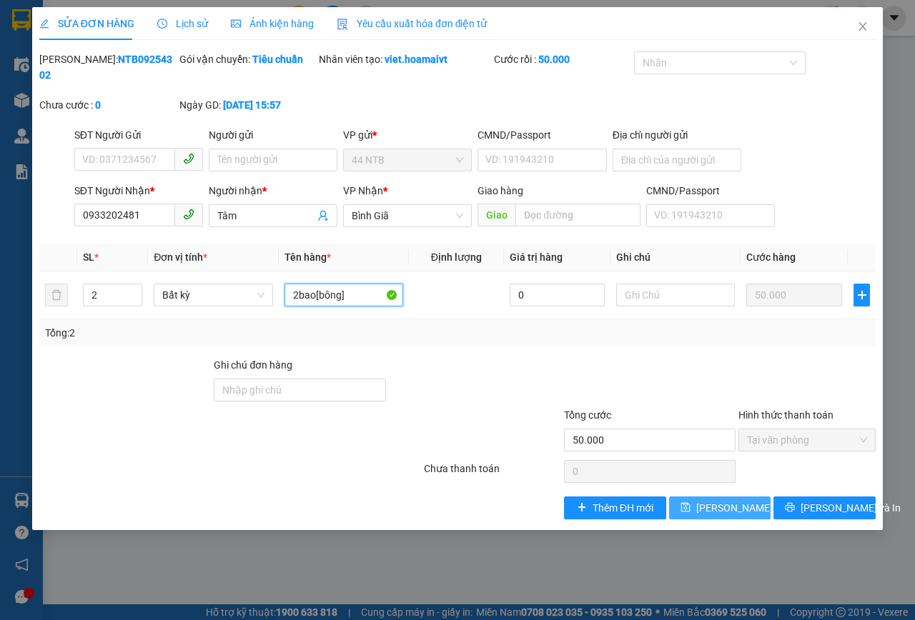
type input "2bao[bông]"
click at [723, 516] on button "Lưu thay đổi" at bounding box center [720, 508] width 102 height 23
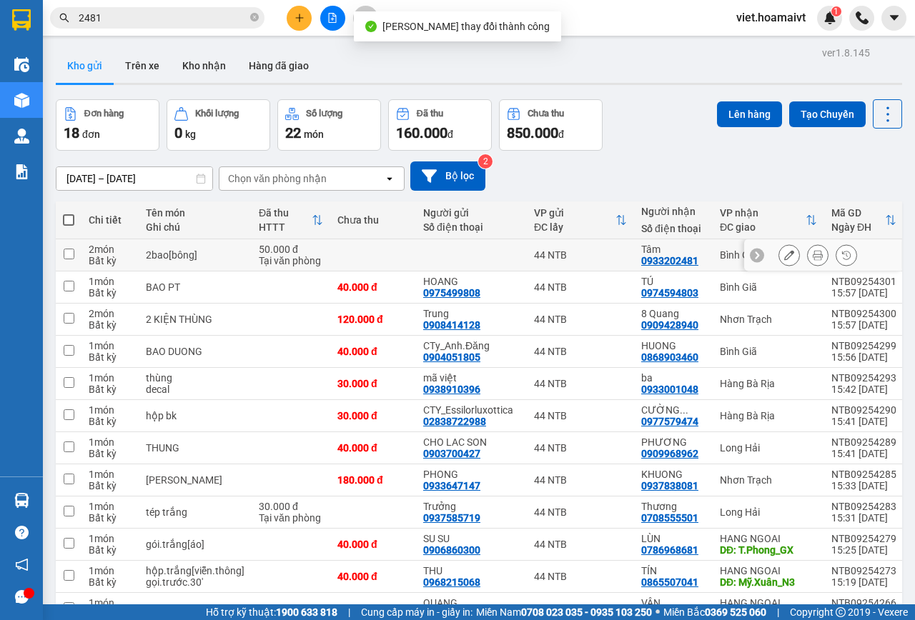
click at [813, 254] on icon at bounding box center [818, 255] width 10 height 10
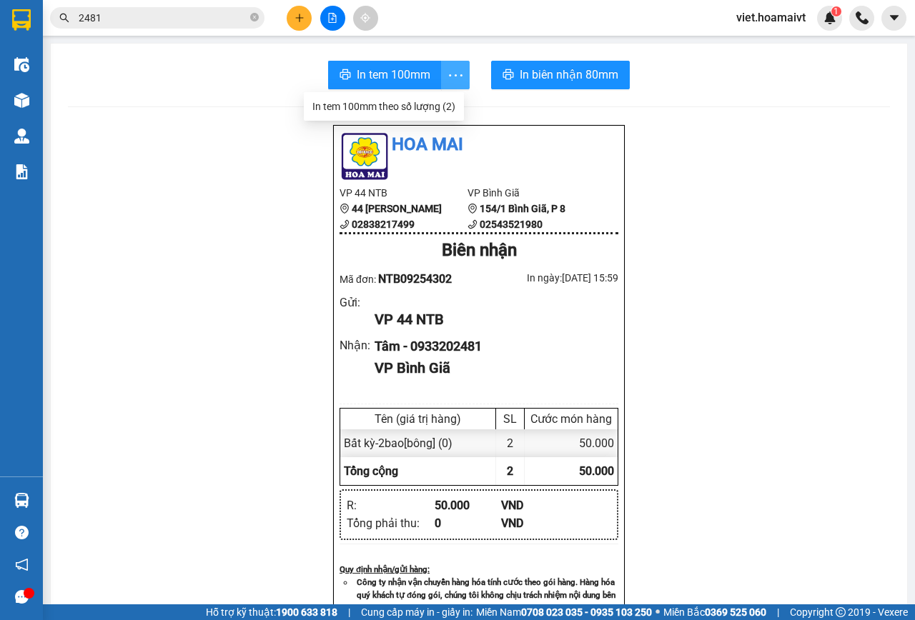
click at [450, 67] on icon "more" at bounding box center [456, 75] width 18 height 18
click at [397, 104] on div "In tem 100mm theo số lượng (2)" at bounding box center [383, 107] width 143 height 16
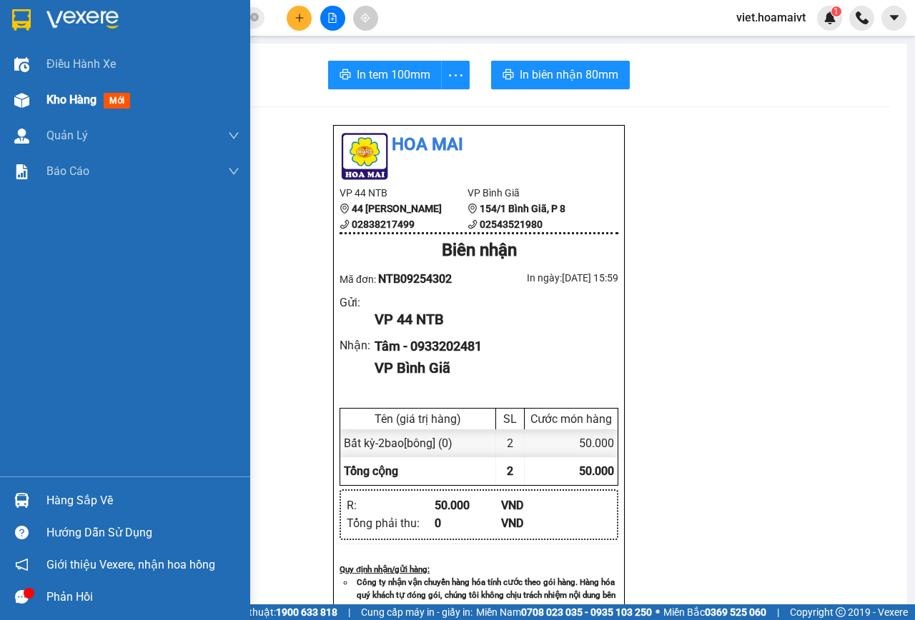
click at [40, 96] on div "Kho hàng mới" at bounding box center [125, 100] width 250 height 36
